Goal: Information Seeking & Learning: Learn about a topic

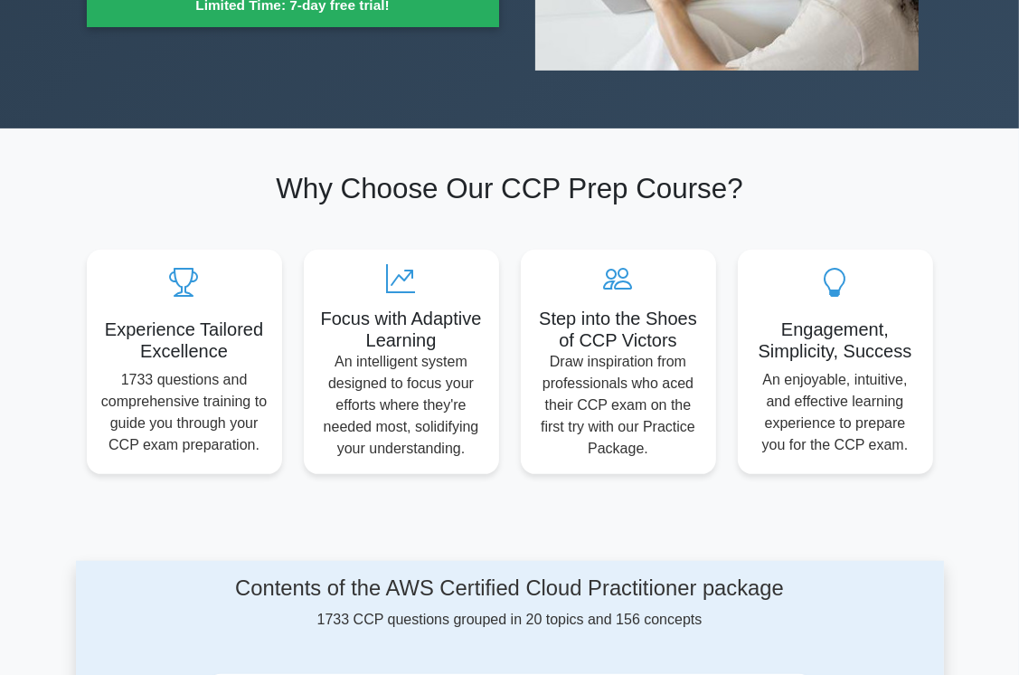
scroll to position [439, 0]
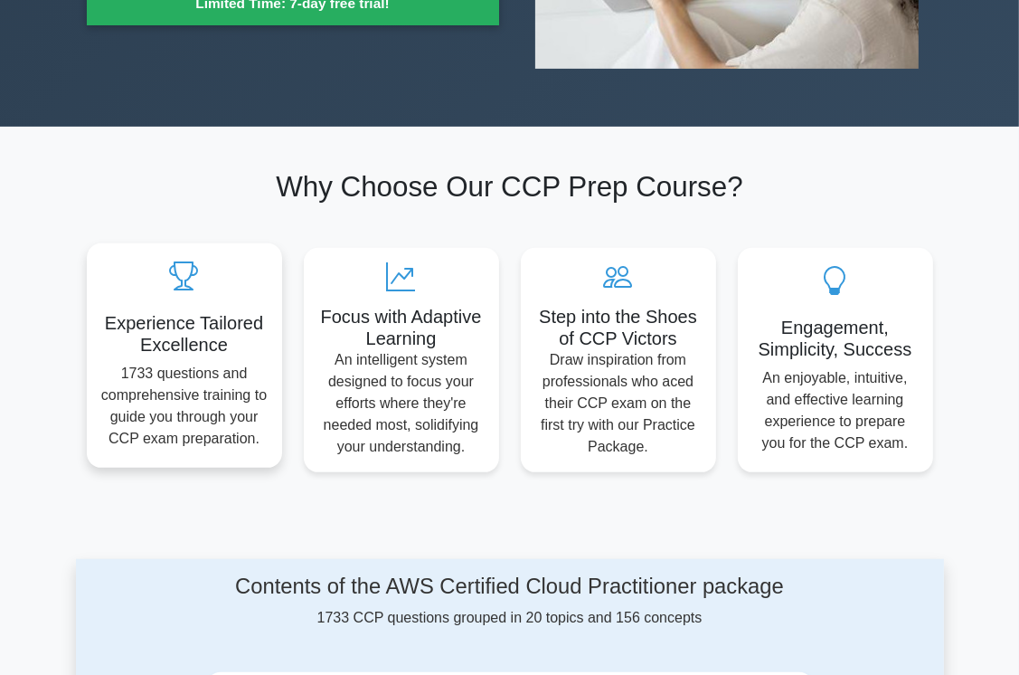
click at [207, 253] on div "Experience Tailored Excellence 1733 questions and comprehensive training to gui…" at bounding box center [184, 355] width 195 height 224
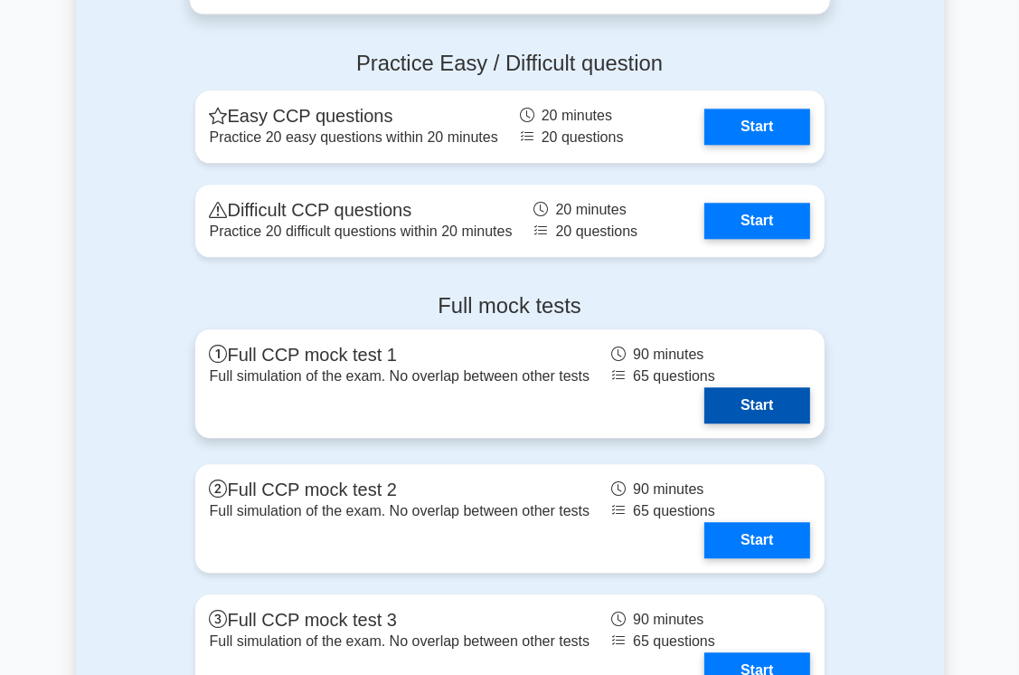
scroll to position [3277, 0]
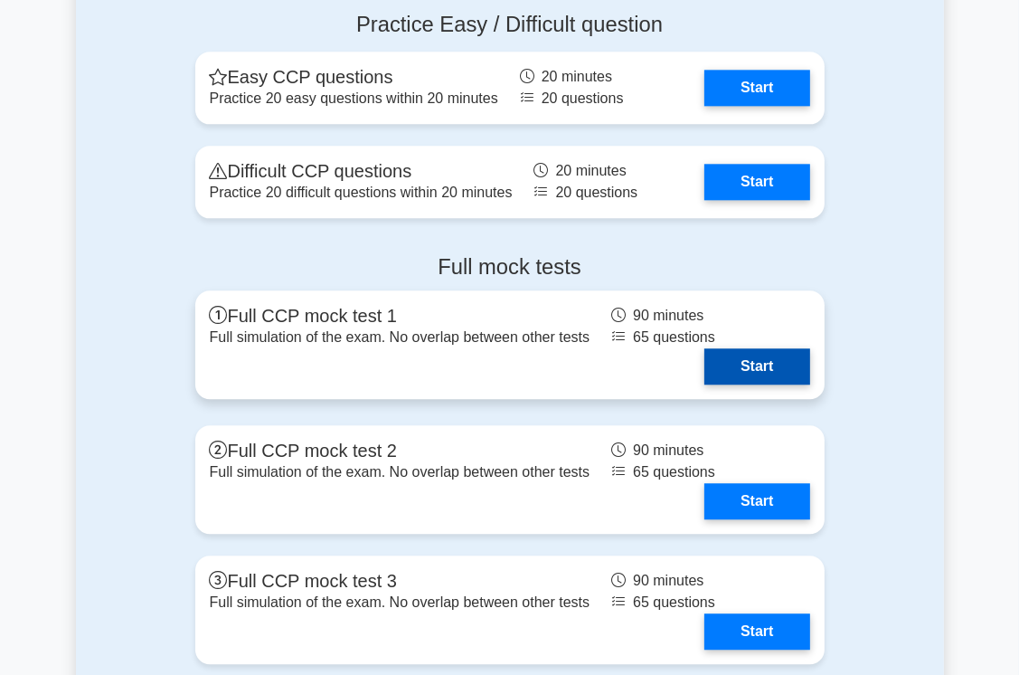
click at [736, 359] on link "Start" at bounding box center [756, 366] width 105 height 36
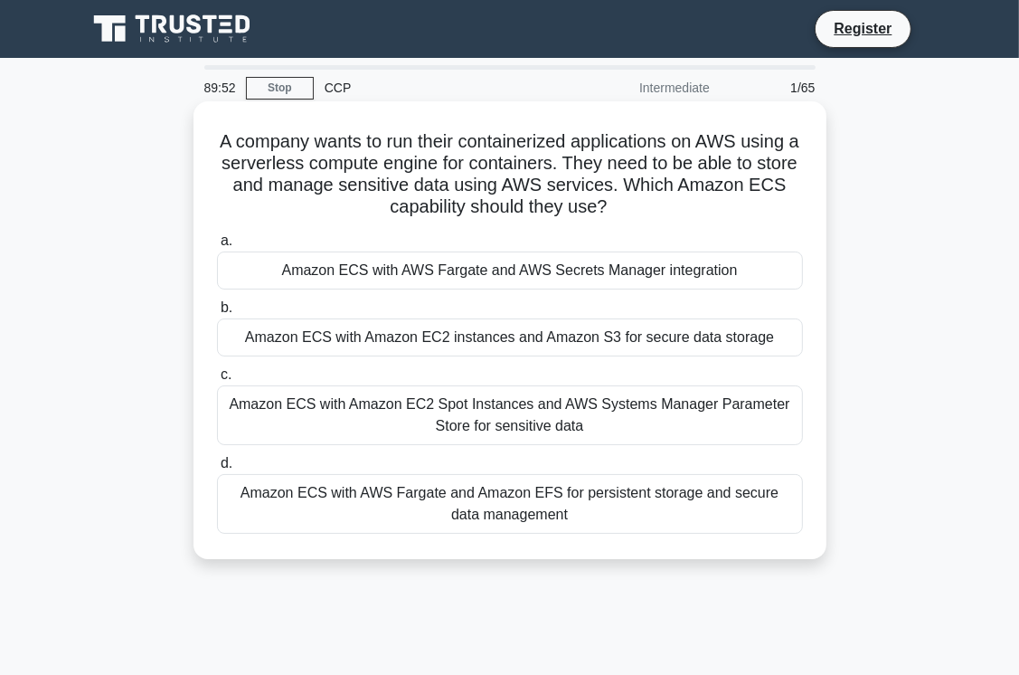
click at [461, 262] on div "Amazon ECS with AWS Fargate and AWS Secrets Manager integration" at bounding box center [510, 270] width 586 height 38
click at [217, 247] on input "a. Amazon ECS with AWS Fargate and AWS Secrets Manager integration" at bounding box center [217, 241] width 0 height 12
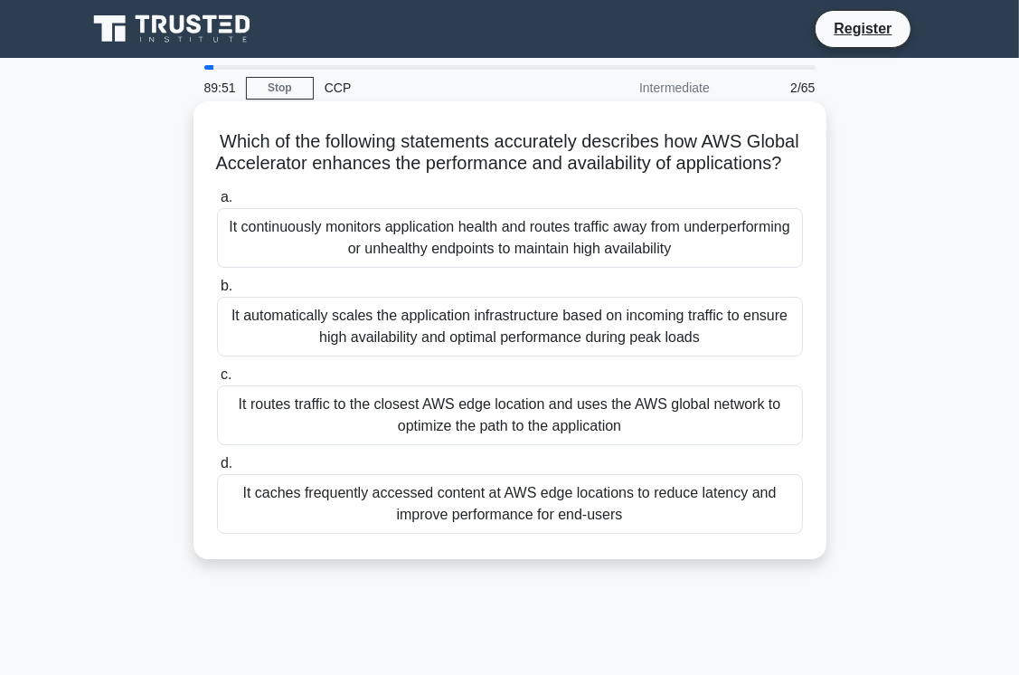
click at [411, 346] on div "It automatically scales the application infrastructure based on incoming traffi…" at bounding box center [510, 327] width 586 height 60
click at [217, 292] on input "b. It automatically scales the application infrastructure based on incoming tra…" at bounding box center [217, 286] width 0 height 12
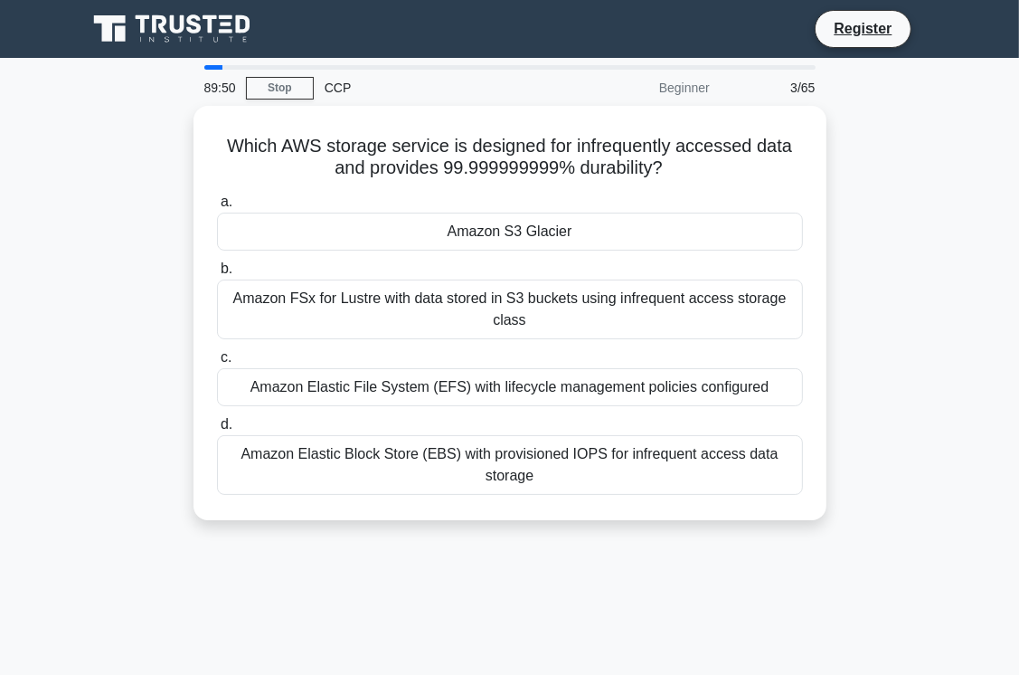
click at [411, 346] on label "c. Amazon Elastic File System (EFS) with lifecycle management policies configur…" at bounding box center [510, 376] width 586 height 60
click at [217, 352] on input "c. Amazon Elastic File System (EFS) with lifecycle management policies configur…" at bounding box center [217, 358] width 0 height 12
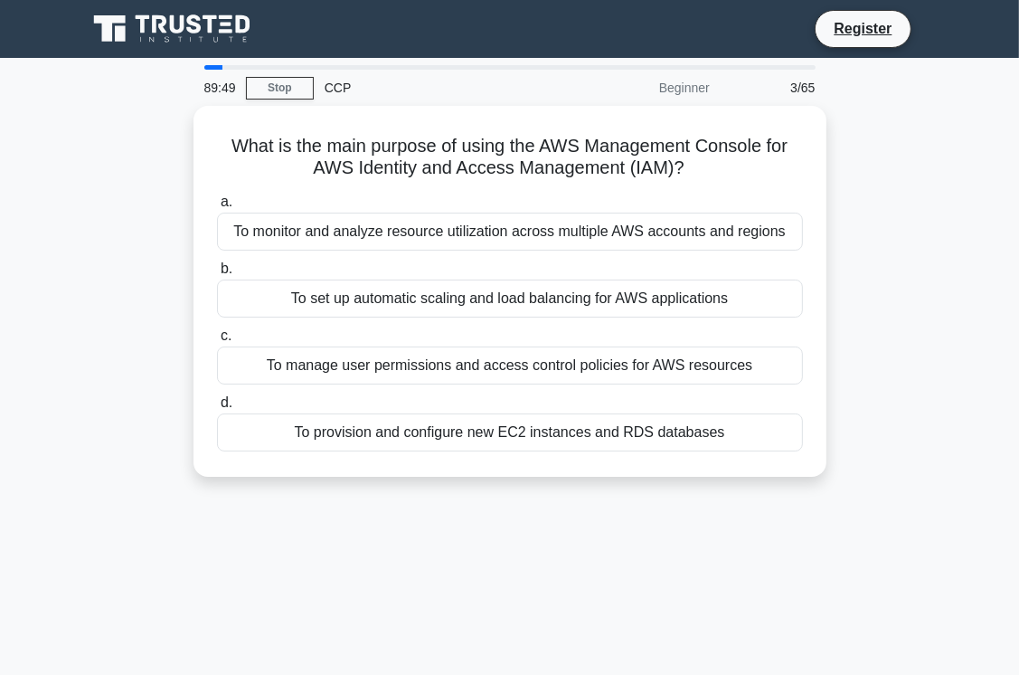
click at [411, 346] on div "To manage user permissions and access control policies for AWS resources" at bounding box center [510, 365] width 586 height 38
click at [217, 342] on input "c. To manage user permissions and access control policies for AWS resources" at bounding box center [217, 336] width 0 height 12
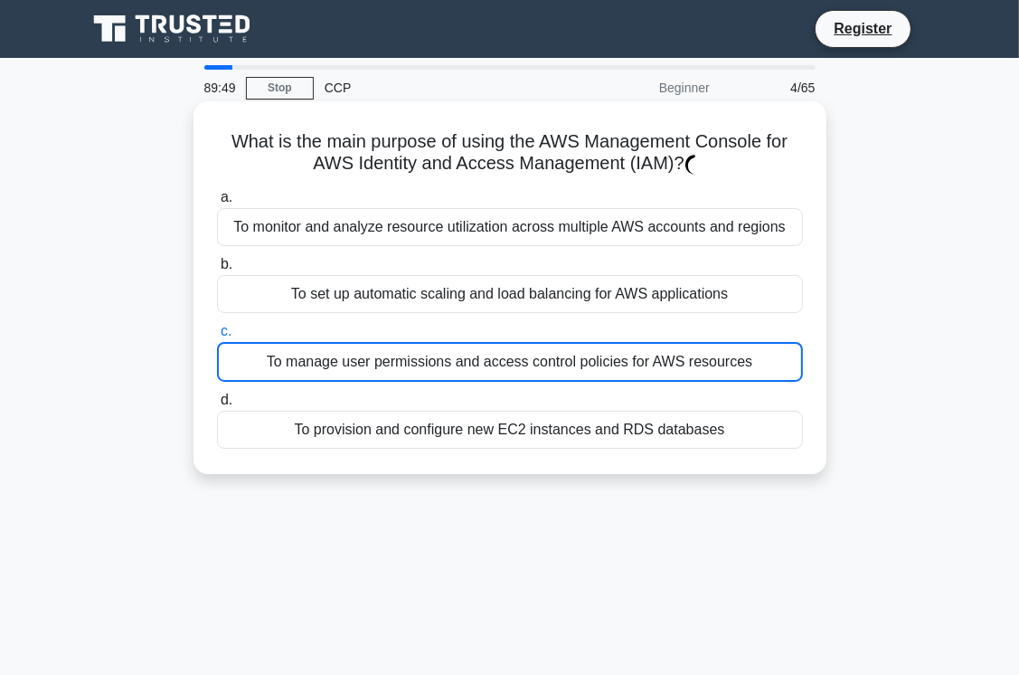
click at [411, 346] on div "To manage user permissions and access control policies for AWS resources" at bounding box center [510, 362] width 586 height 40
click at [217, 337] on input "c. To manage user permissions and access control policies for AWS resources" at bounding box center [217, 332] width 0 height 12
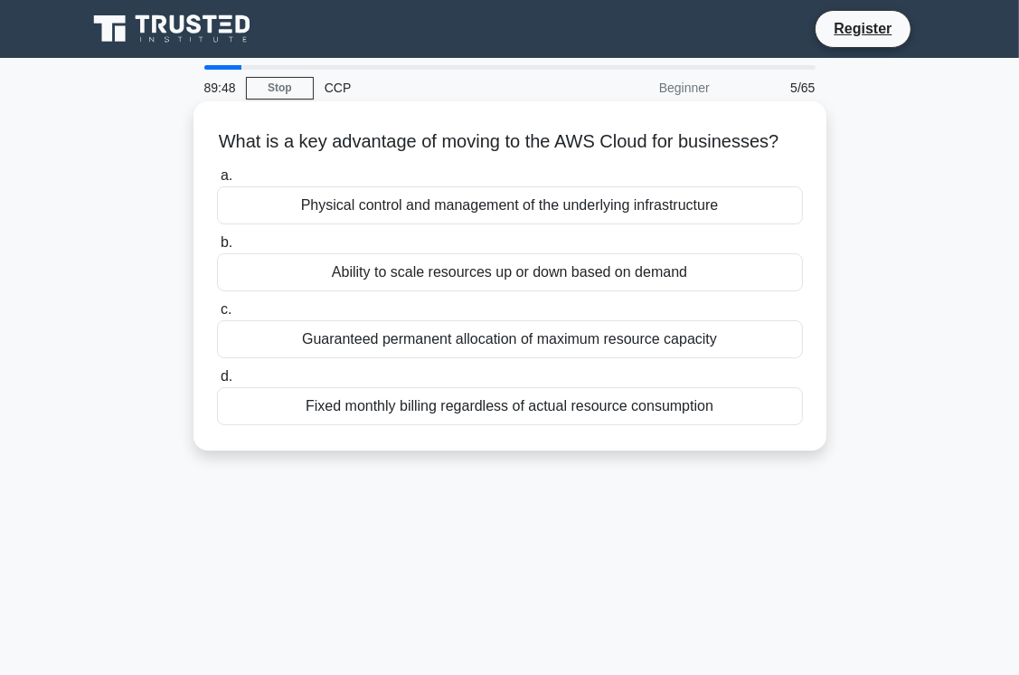
drag, startPoint x: 411, startPoint y: 346, endPoint x: 412, endPoint y: 303, distance: 43.4
click at [412, 291] on div "Ability to scale resources up or down based on demand" at bounding box center [510, 272] width 586 height 38
click at [217, 249] on input "b. Ability to scale resources up or down based on demand" at bounding box center [217, 243] width 0 height 12
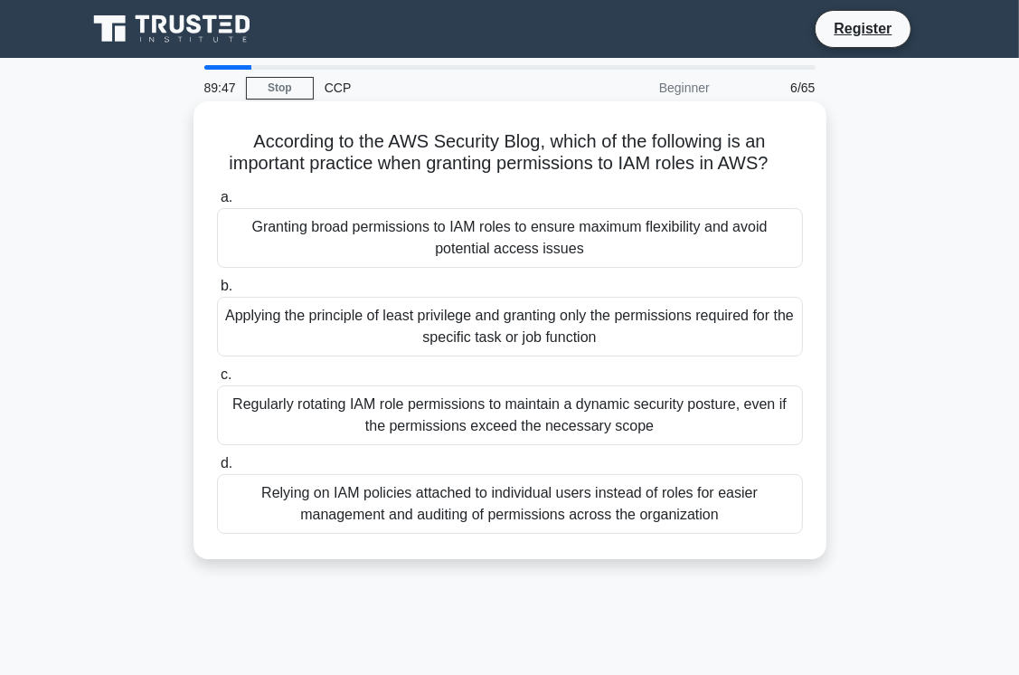
click at [458, 368] on label "c. Regularly rotating IAM role permissions to maintain a dynamic security postu…" at bounding box center [510, 403] width 586 height 81
click at [217, 369] on input "c. Regularly rotating IAM role permissions to maintain a dynamic security postu…" at bounding box center [217, 375] width 0 height 12
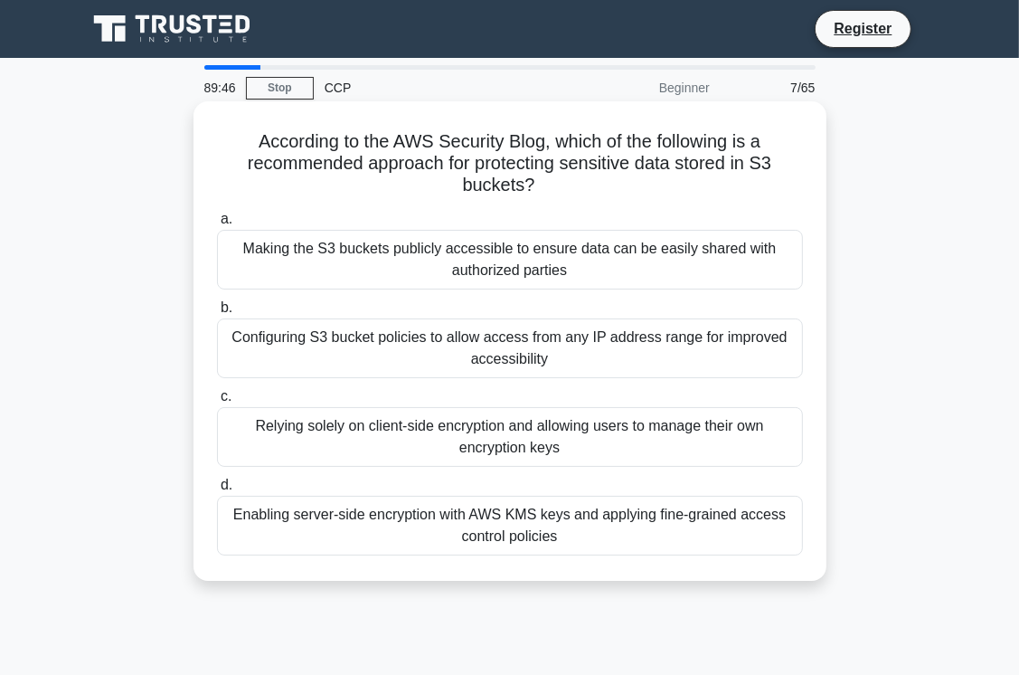
click at [460, 427] on div "Relying solely on client-side encryption and allowing users to manage their own…" at bounding box center [510, 437] width 586 height 60
click at [217, 402] on input "c. Relying solely on client-side encryption and allowing users to manage their …" at bounding box center [217, 397] width 0 height 12
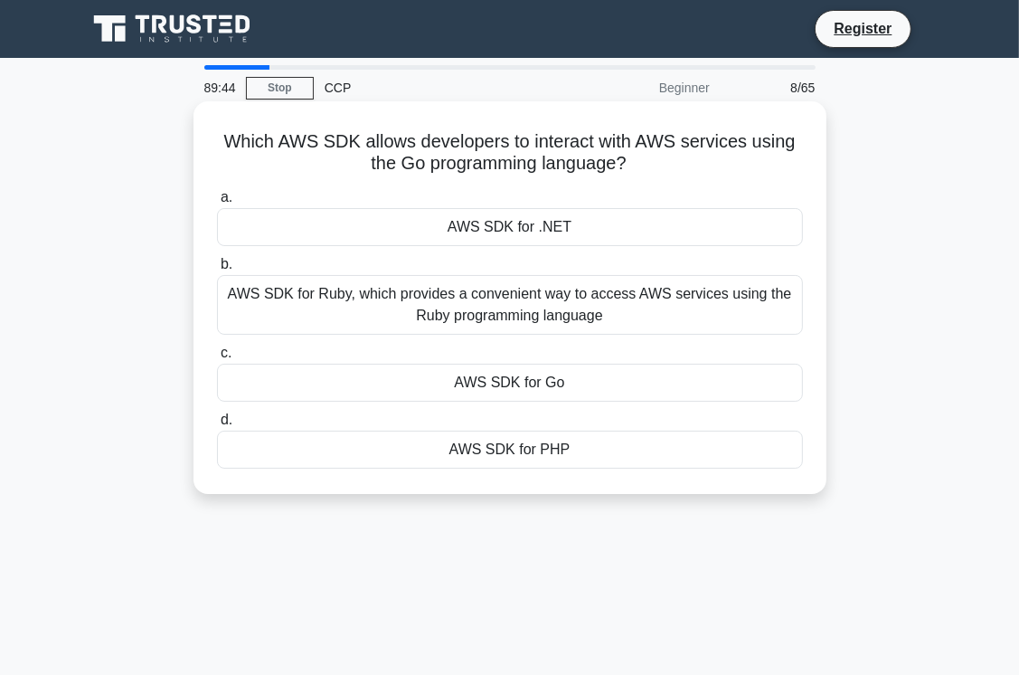
click at [430, 262] on label "b. AWS SDK for Ruby, which provides a convenient way to access AWS services usi…" at bounding box center [510, 293] width 586 height 81
click at [217, 262] on input "b. AWS SDK for Ruby, which provides a convenient way to access AWS services usi…" at bounding box center [217, 265] width 0 height 12
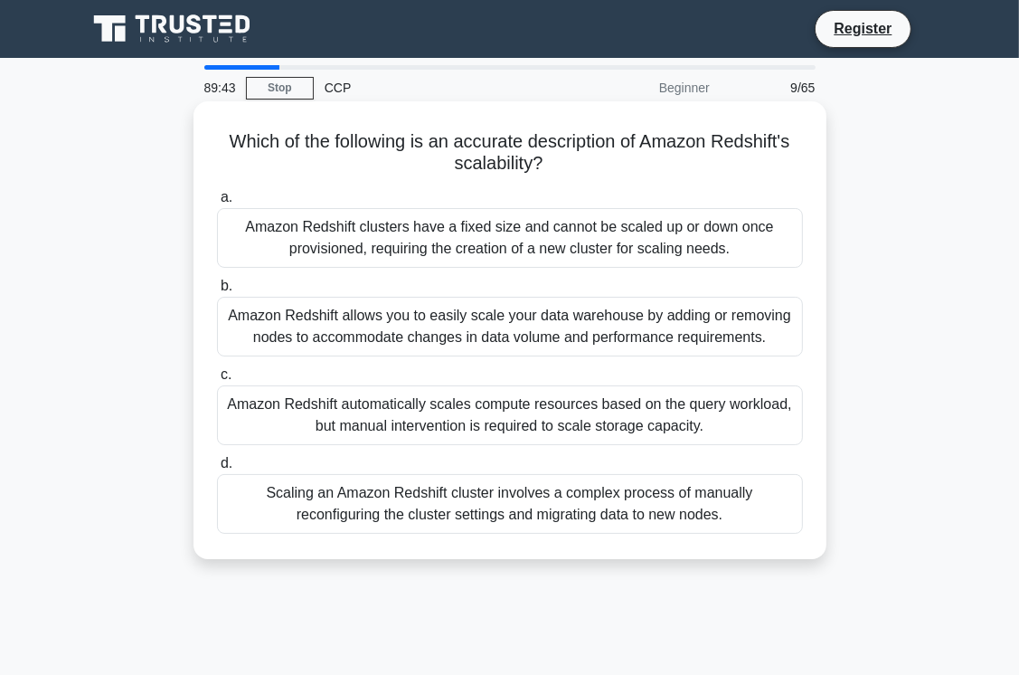
click at [418, 320] on div "Amazon Redshift allows you to easily scale your data warehouse by adding or rem…" at bounding box center [510, 327] width 586 height 60
click at [217, 292] on input "b. Amazon Redshift allows you to easily scale your data warehouse by adding or …" at bounding box center [217, 286] width 0 height 12
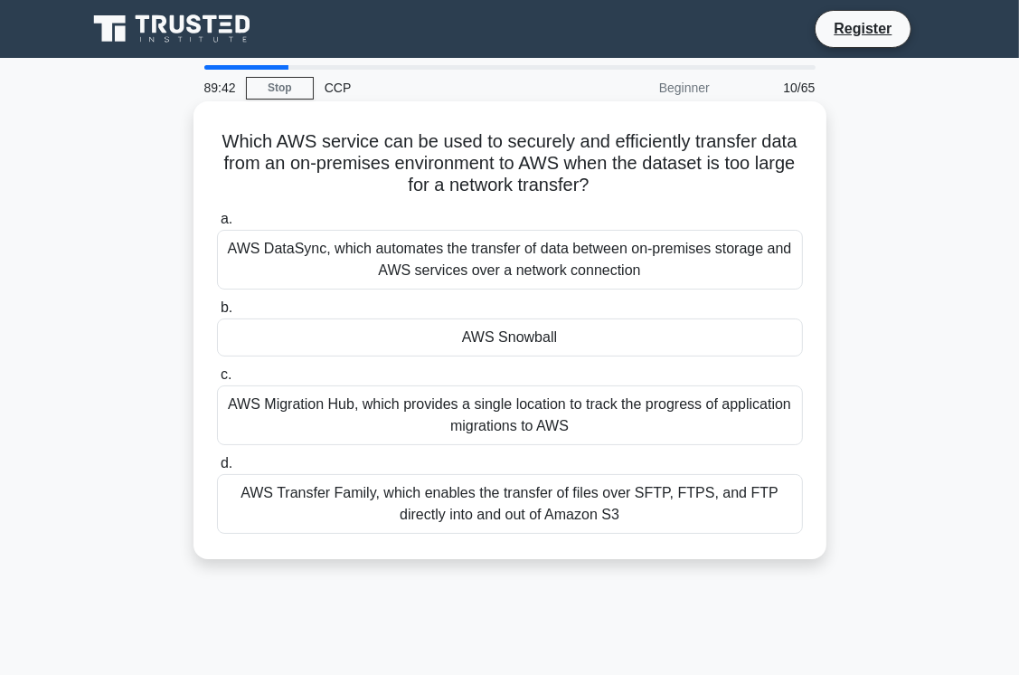
click at [418, 320] on div "AWS Snowball" at bounding box center [510, 337] width 586 height 38
click at [217, 314] on input "b. AWS Snowball" at bounding box center [217, 308] width 0 height 12
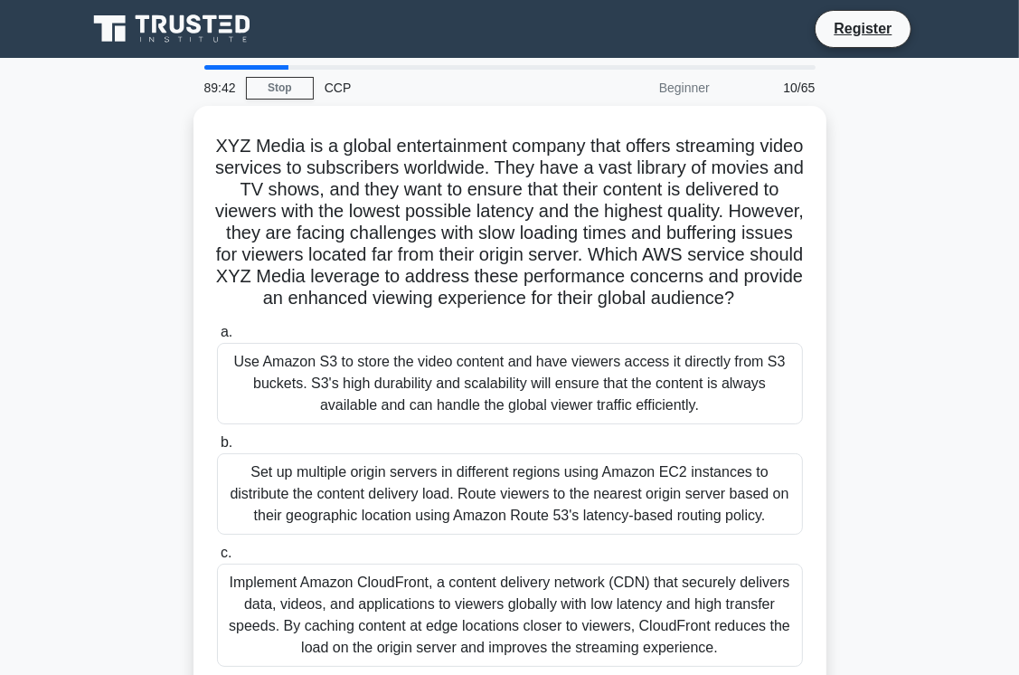
click at [418, 310] on h5 "XYZ Media is a global entertainment company that offers streaming video service…" at bounding box center [510, 222] width 590 height 175
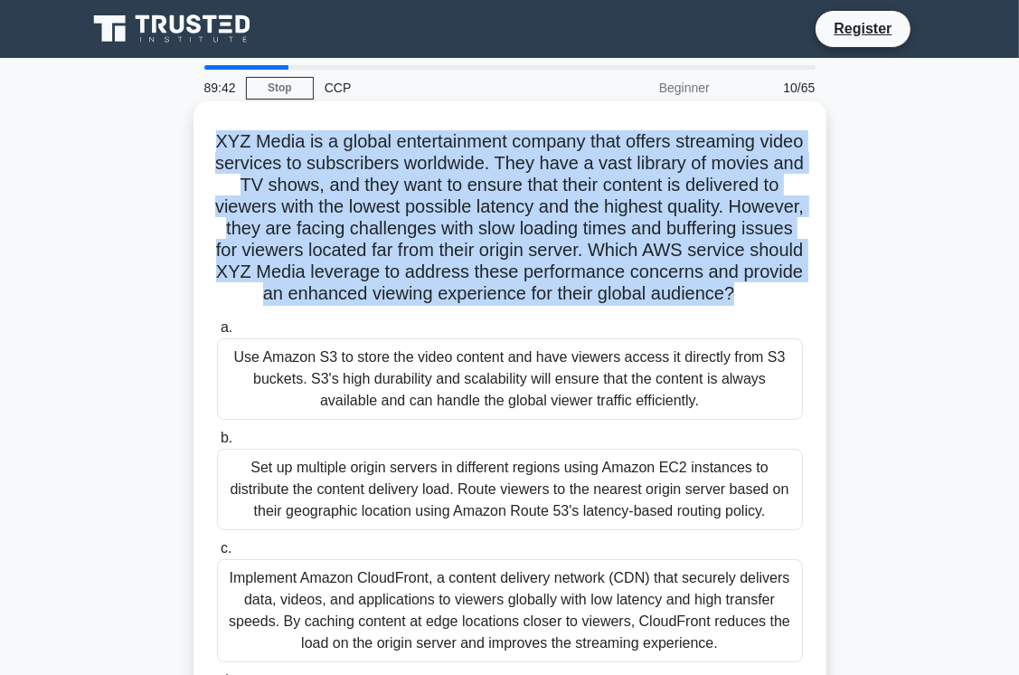
click at [418, 306] on h5 "XYZ Media is a global entertainment company that offers streaming video service…" at bounding box center [510, 217] width 590 height 175
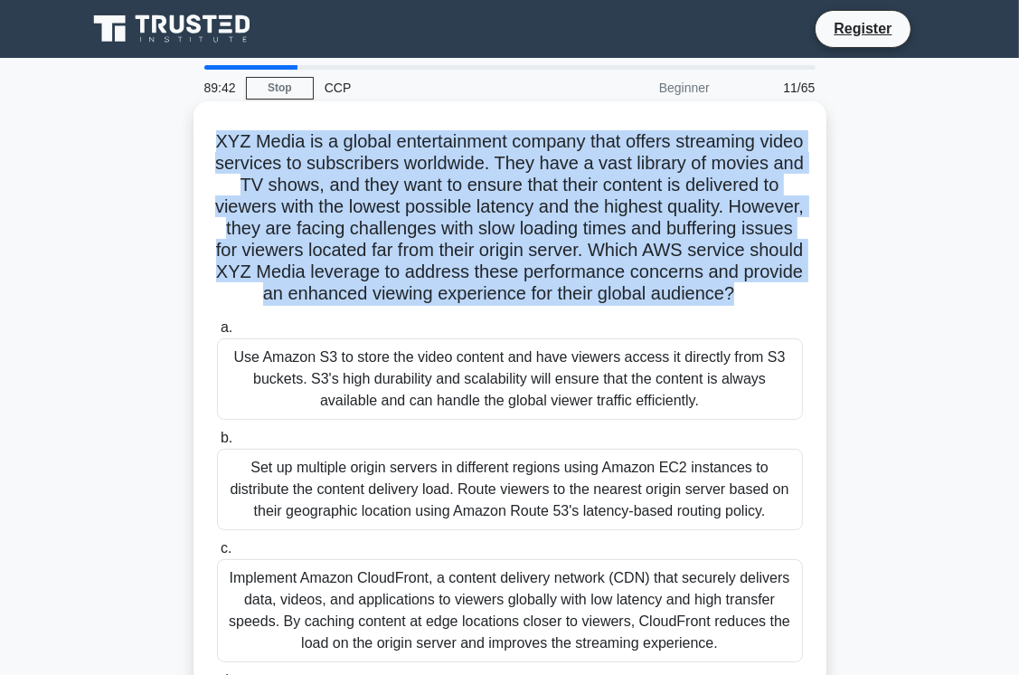
click at [418, 306] on h5 "XYZ Media is a global entertainment company that offers streaming video service…" at bounding box center [510, 217] width 590 height 175
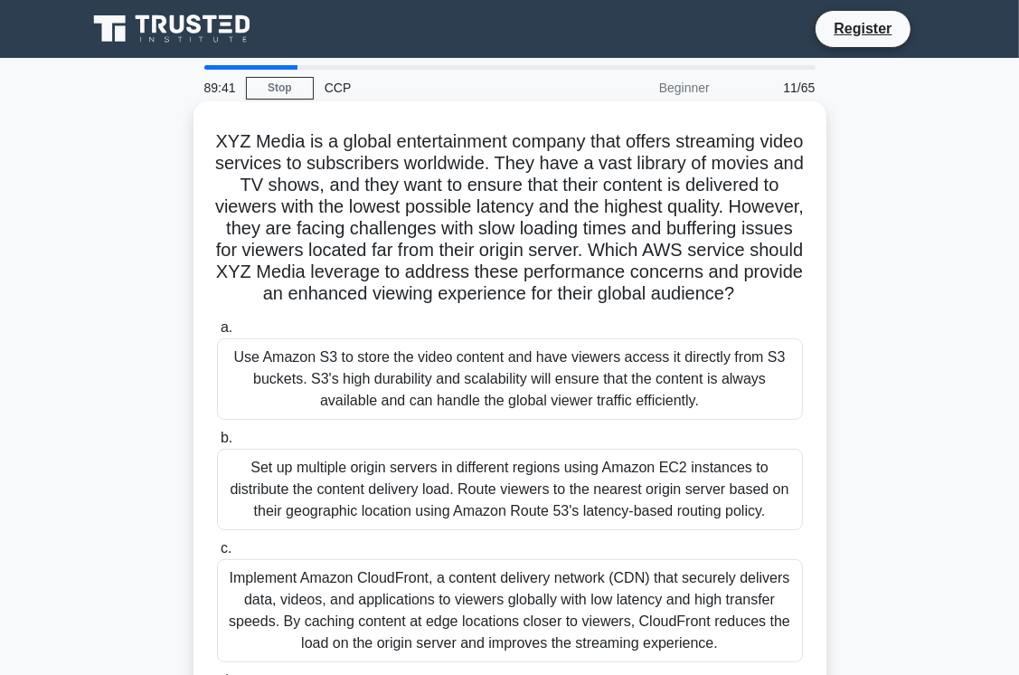
drag, startPoint x: 418, startPoint y: 320, endPoint x: 425, endPoint y: 457, distance: 136.7
click at [425, 457] on label "b. Set up multiple origin servers in different regions using Amazon EC2 instanc…" at bounding box center [510, 478] width 586 height 103
click at [217, 444] on input "b. Set up multiple origin servers in different regions using Amazon EC2 instanc…" at bounding box center [217, 438] width 0 height 12
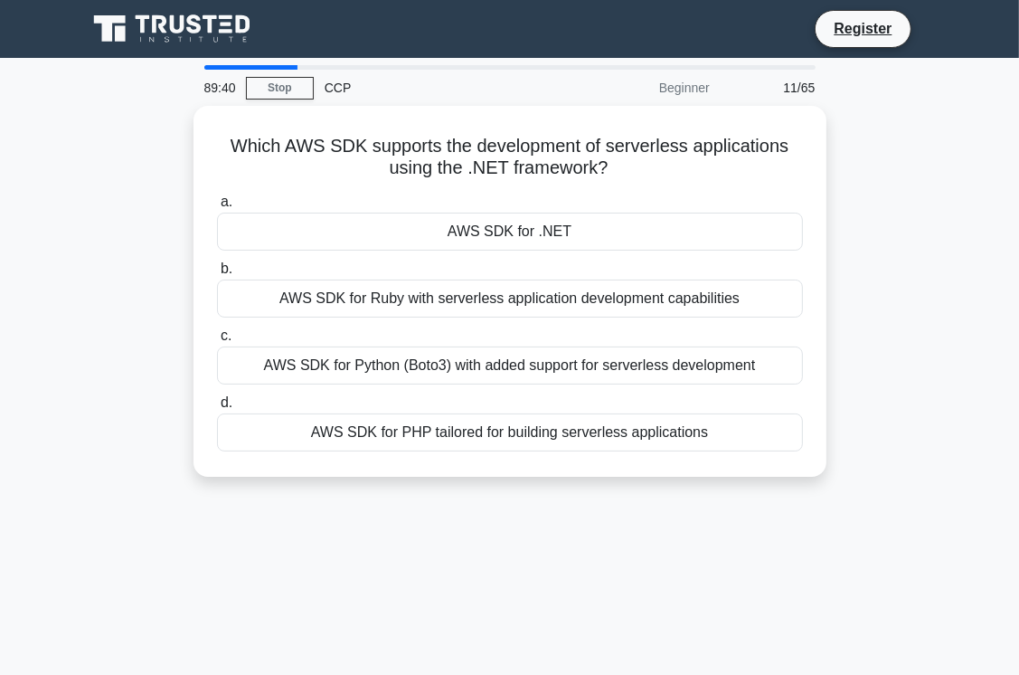
click at [425, 457] on div "Which AWS SDK supports the development of serverless applications using the .NE…" at bounding box center [510, 291] width 618 height 356
